Goal: Find specific page/section: Find specific page/section

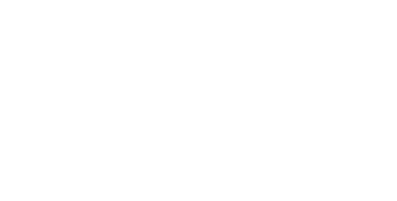
select select "Song"
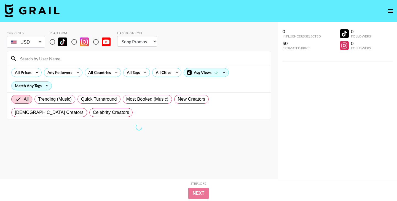
click at [73, 41] on input "radio" at bounding box center [74, 42] width 12 height 12
radio input "true"
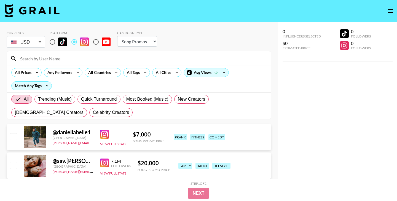
click at [99, 59] on input at bounding box center [142, 58] width 251 height 9
paste input "briellematranga_"
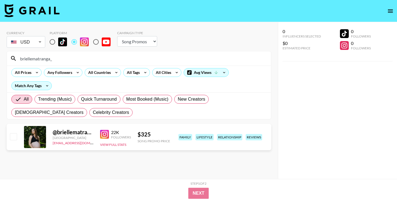
click at [77, 51] on div "briellematranga_" at bounding box center [139, 58] width 264 height 14
click at [70, 57] on input "briellematranga_" at bounding box center [142, 58] width 251 height 9
paste input "_mistersammyc"
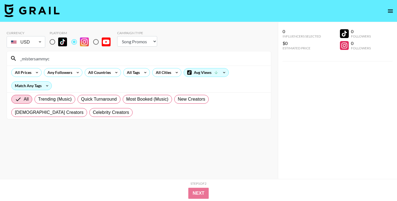
type input "_mistersammyc"
